Goal: Task Accomplishment & Management: Manage account settings

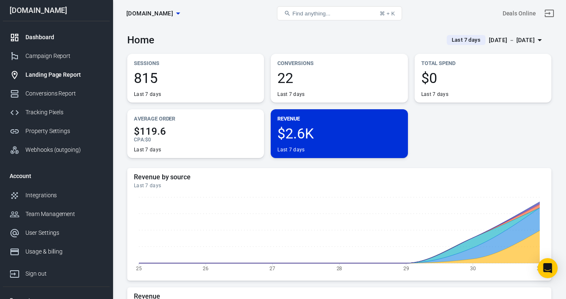
click at [66, 74] on div "Landing Page Report" at bounding box center [64, 74] width 78 height 9
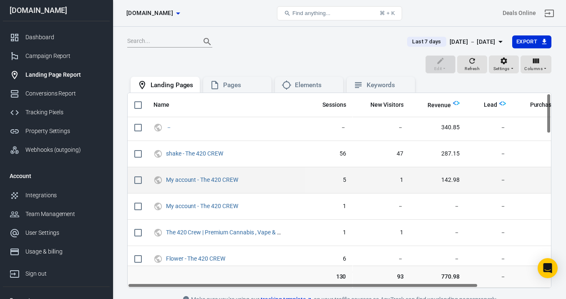
scroll to position [4, 0]
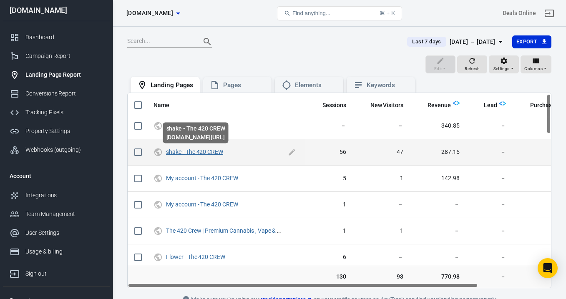
click at [208, 151] on link "shake - The 420 CREW" at bounding box center [194, 151] width 57 height 7
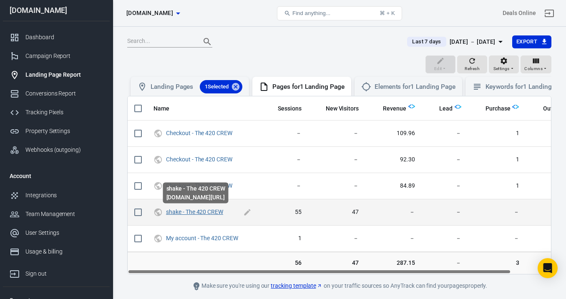
click at [207, 212] on link "shake - The 420 CREW" at bounding box center [194, 211] width 57 height 7
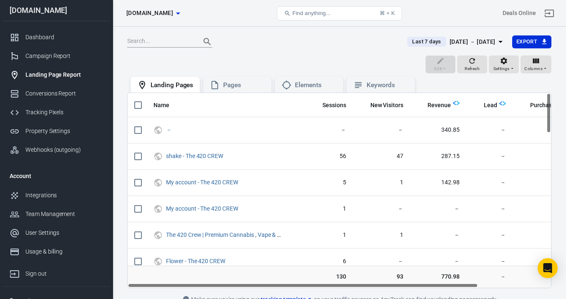
scroll to position [42, 0]
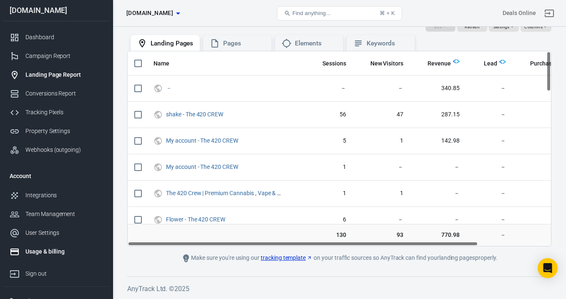
click at [55, 250] on div "Usage & billing" at bounding box center [64, 251] width 78 height 9
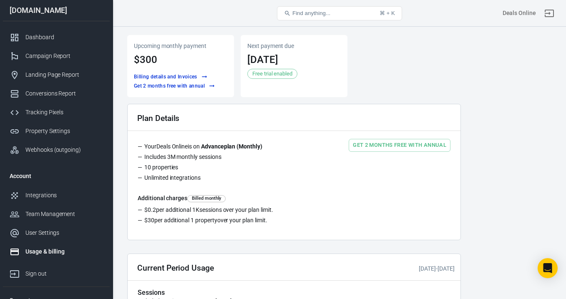
click at [389, 143] on link "Get 2 months free with annual" at bounding box center [399, 145] width 102 height 13
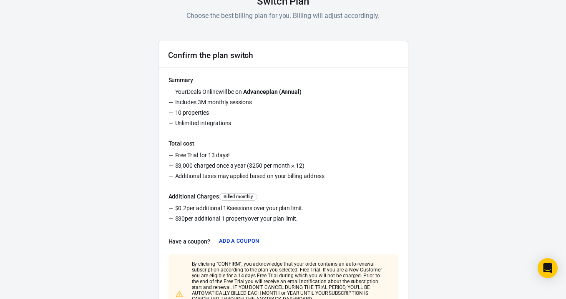
scroll to position [173, 0]
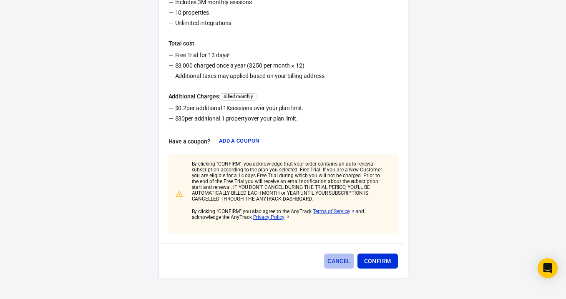
click at [350, 260] on button "Cancel" at bounding box center [339, 260] width 30 height 15
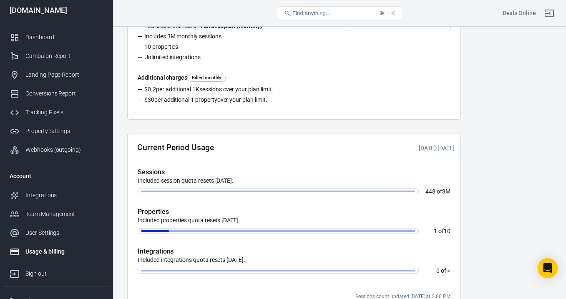
scroll to position [71, 0]
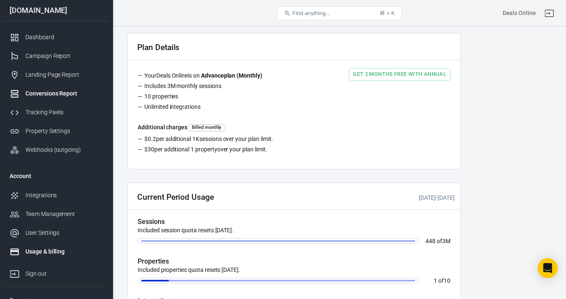
click at [68, 92] on div "Conversions Report" at bounding box center [64, 93] width 78 height 9
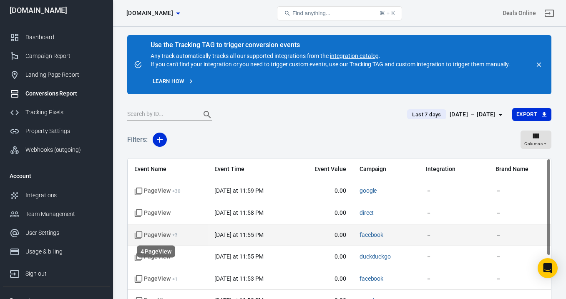
click at [167, 235] on span "PageView + 3" at bounding box center [155, 235] width 43 height 8
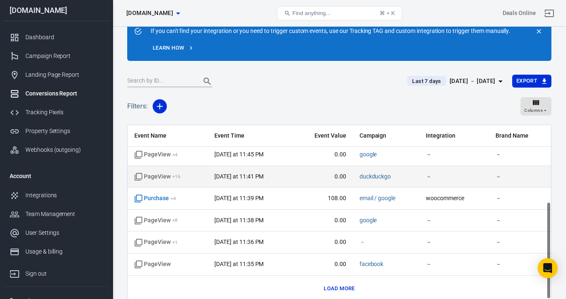
scroll to position [137, 0]
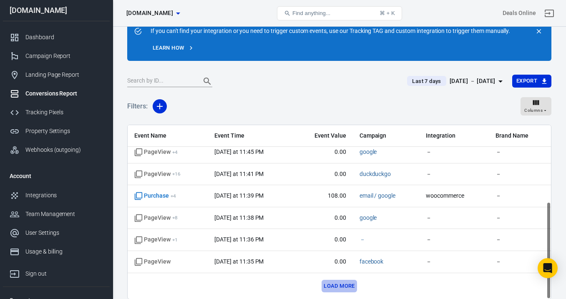
click at [338, 281] on button "Load more" at bounding box center [338, 286] width 35 height 13
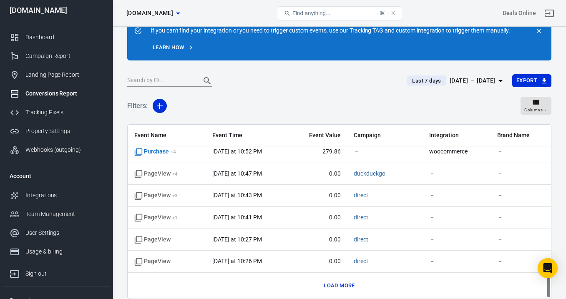
scroll to position [70, 0]
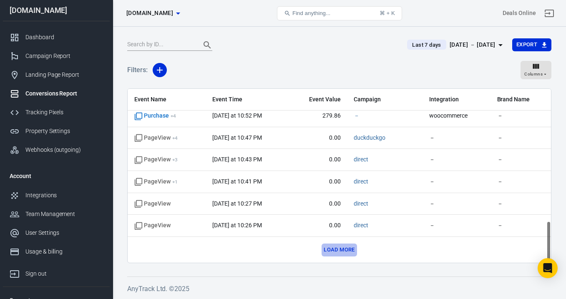
click at [326, 253] on button "Load more" at bounding box center [338, 249] width 35 height 13
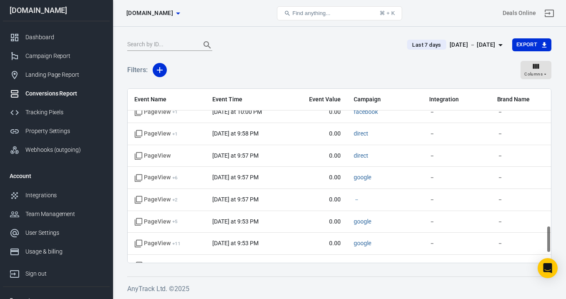
scroll to position [926, 0]
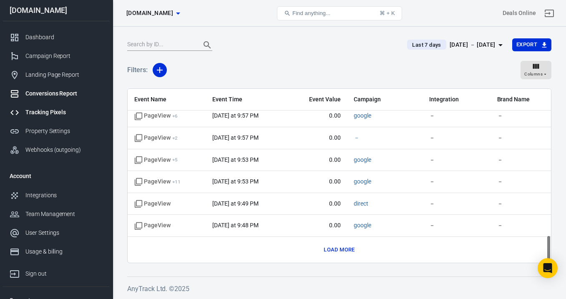
click at [60, 114] on div "Tracking Pixels" at bounding box center [64, 112] width 78 height 9
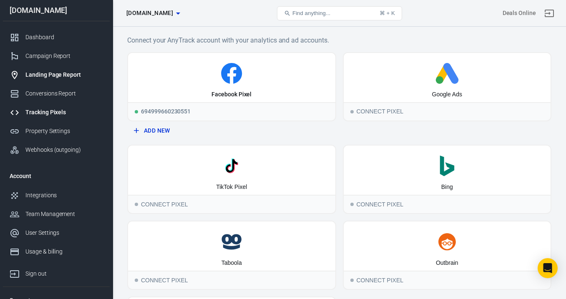
click at [63, 78] on div "Landing Page Report" at bounding box center [64, 74] width 78 height 9
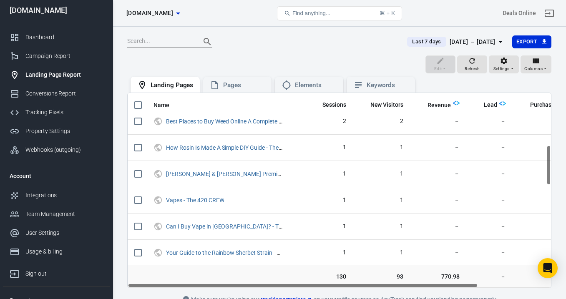
scroll to position [187, 0]
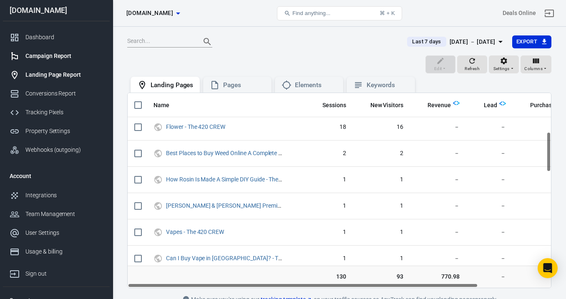
click at [68, 55] on div "Campaign Report" at bounding box center [64, 56] width 78 height 9
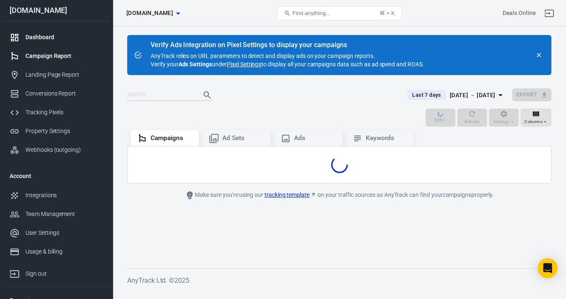
click at [50, 35] on div "Dashboard" at bounding box center [64, 37] width 78 height 9
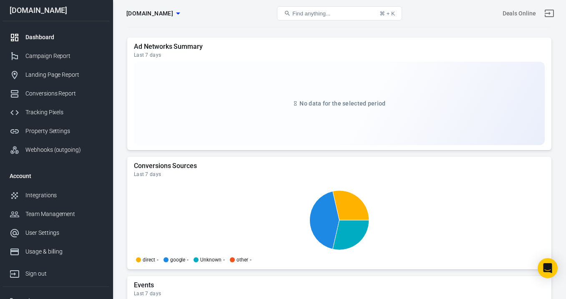
scroll to position [877, 0]
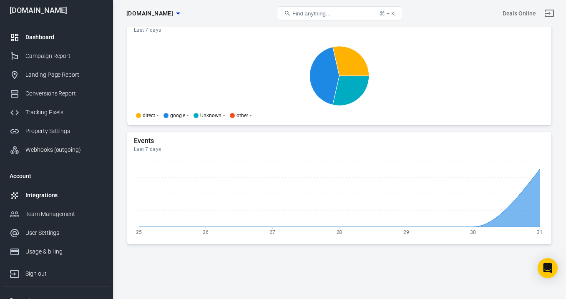
click at [45, 193] on div "Integrations" at bounding box center [64, 195] width 78 height 9
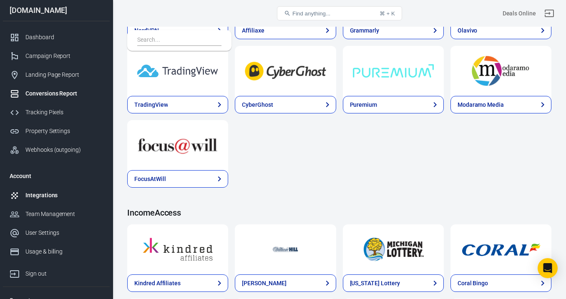
click at [64, 90] on div "Conversions Report" at bounding box center [64, 93] width 78 height 9
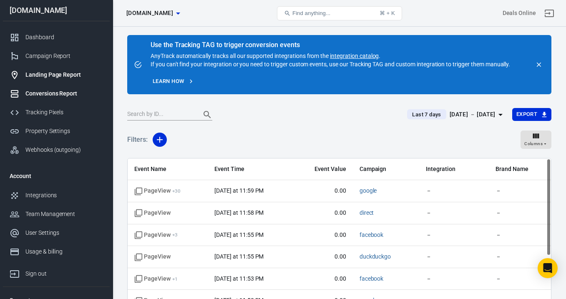
click at [69, 78] on div "Landing Page Report" at bounding box center [64, 74] width 78 height 9
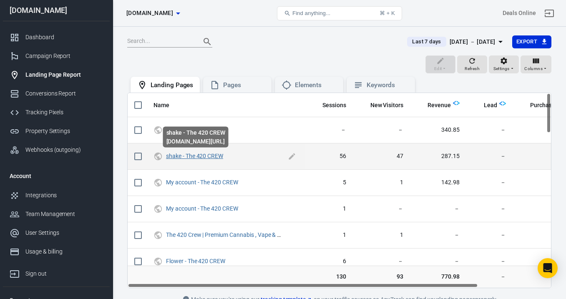
click at [218, 157] on link "shake - The 420 CREW" at bounding box center [194, 156] width 57 height 7
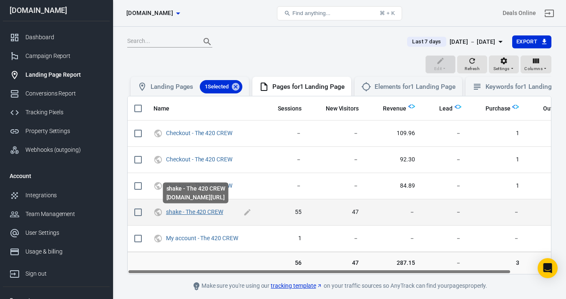
click at [217, 211] on link "shake - The 420 CREW" at bounding box center [194, 211] width 57 height 7
click at [246, 213] on icon "scrollable content" at bounding box center [247, 212] width 6 height 6
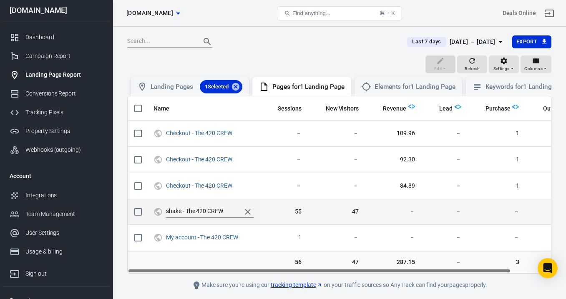
click at [246, 213] on icon "scrollable content" at bounding box center [248, 212] width 10 height 10
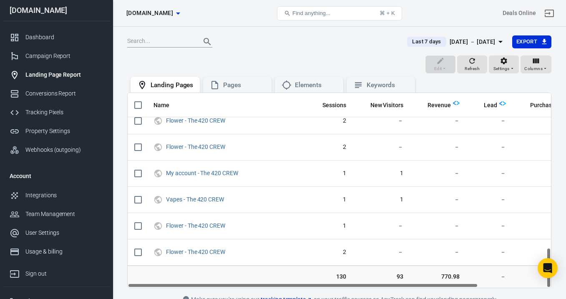
scroll to position [744, 0]
click at [77, 133] on div "Property Settings" at bounding box center [64, 131] width 78 height 9
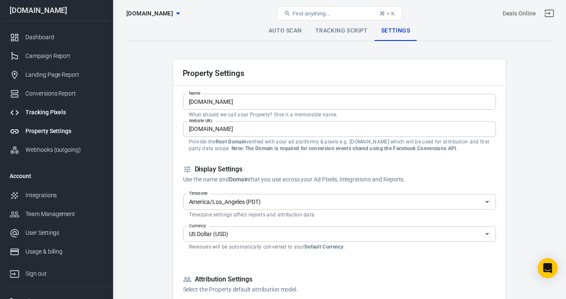
click at [61, 115] on div "Tracking Pixels" at bounding box center [64, 112] width 78 height 9
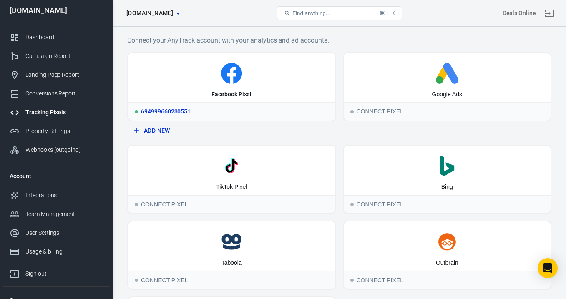
click at [156, 113] on div "694999660230551" at bounding box center [231, 111] width 207 height 18
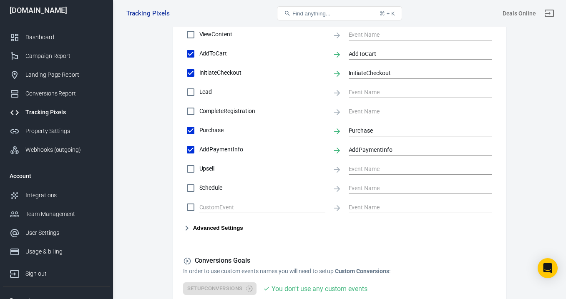
scroll to position [290, 0]
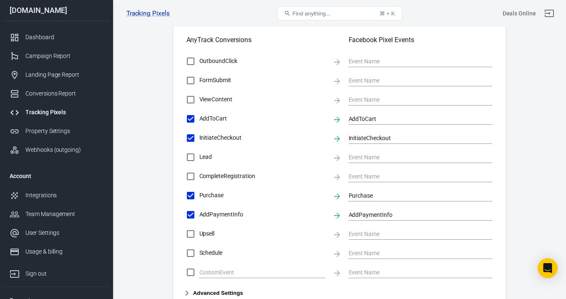
click at [336, 197] on icon at bounding box center [337, 197] width 6 height 6
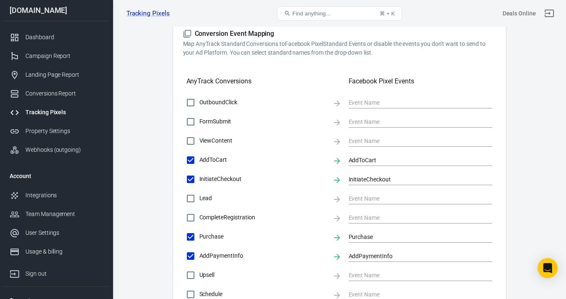
scroll to position [205, 0]
